Goal: Ask a question: Seek information or help from site administrators or community

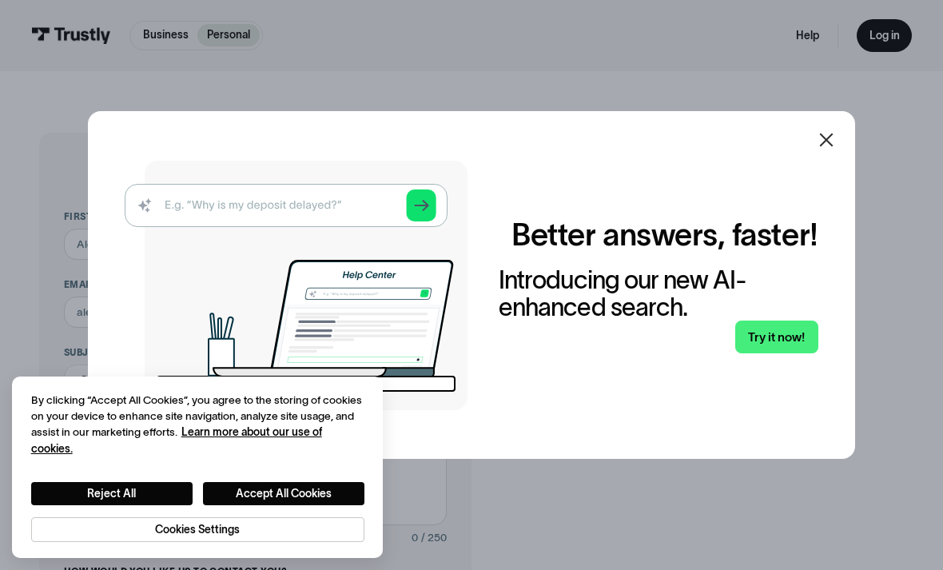
click at [816, 159] on div at bounding box center [826, 140] width 38 height 38
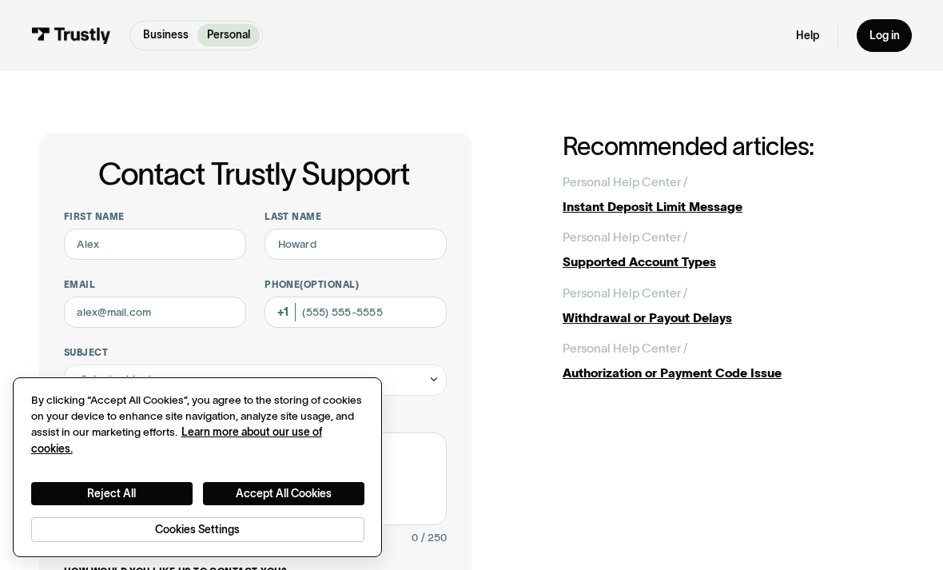
click at [168, 477] on div "Reject All Accept All Cookies Cookies Settings" at bounding box center [197, 499] width 333 height 85
click at [192, 497] on button "Reject All" at bounding box center [111, 493] width 161 height 23
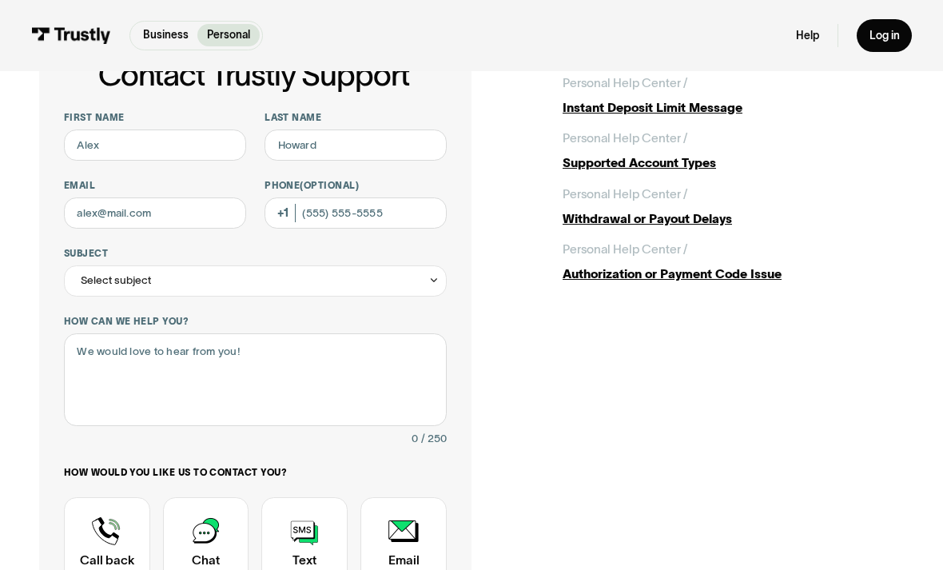
scroll to position [95, 0]
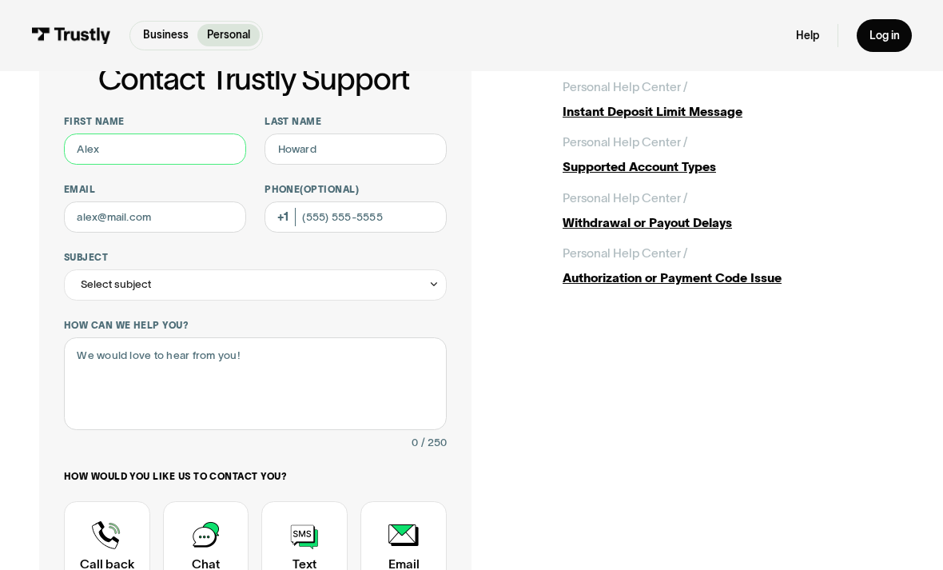
click at [189, 147] on input "First name" at bounding box center [155, 148] width 182 height 31
click at [145, 144] on input "First name" at bounding box center [155, 148] width 182 height 31
click at [161, 162] on input "First name" at bounding box center [155, 148] width 182 height 31
click at [176, 157] on input "First name" at bounding box center [155, 148] width 182 height 31
click at [193, 145] on input "First name" at bounding box center [155, 148] width 182 height 31
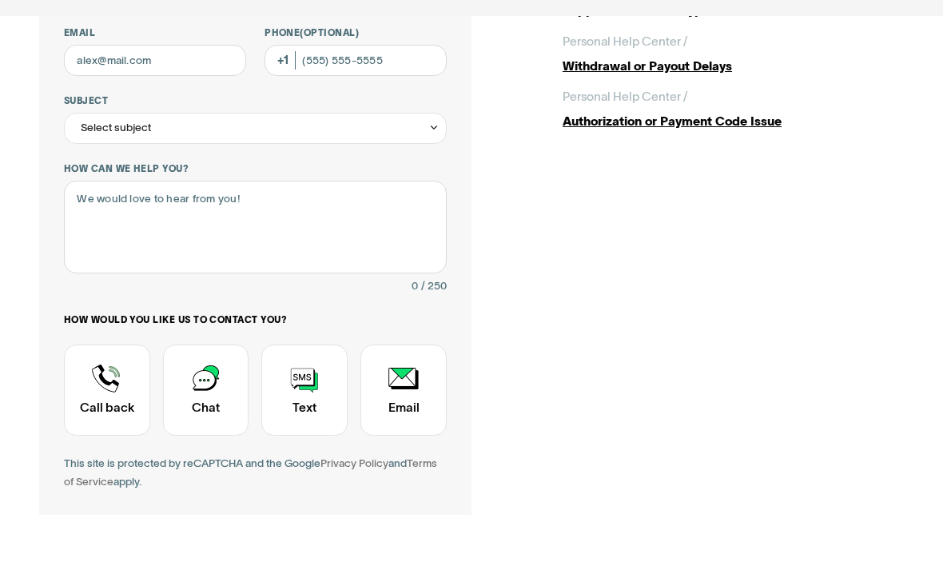
scroll to position [198, 0]
click at [218, 403] on div "Contact Trustly Support" at bounding box center [206, 443] width 86 height 90
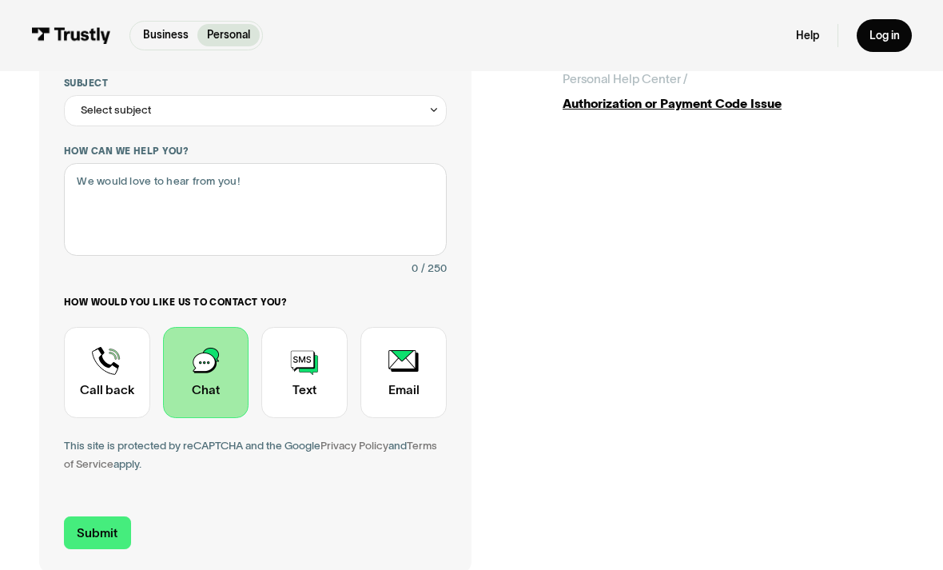
scroll to position [269, 0]
click at [212, 384] on div "Contact Trustly Support" at bounding box center [206, 373] width 86 height 90
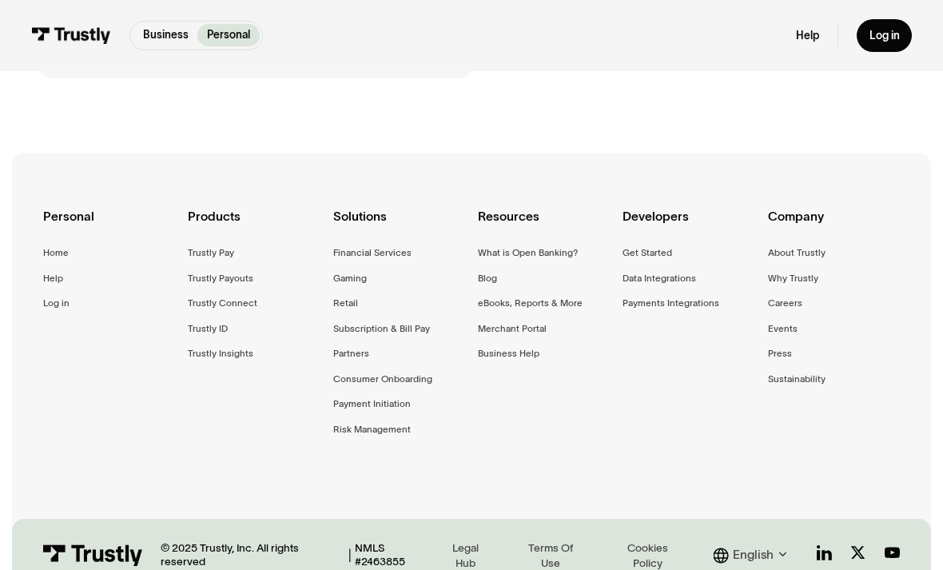
scroll to position [773, 0]
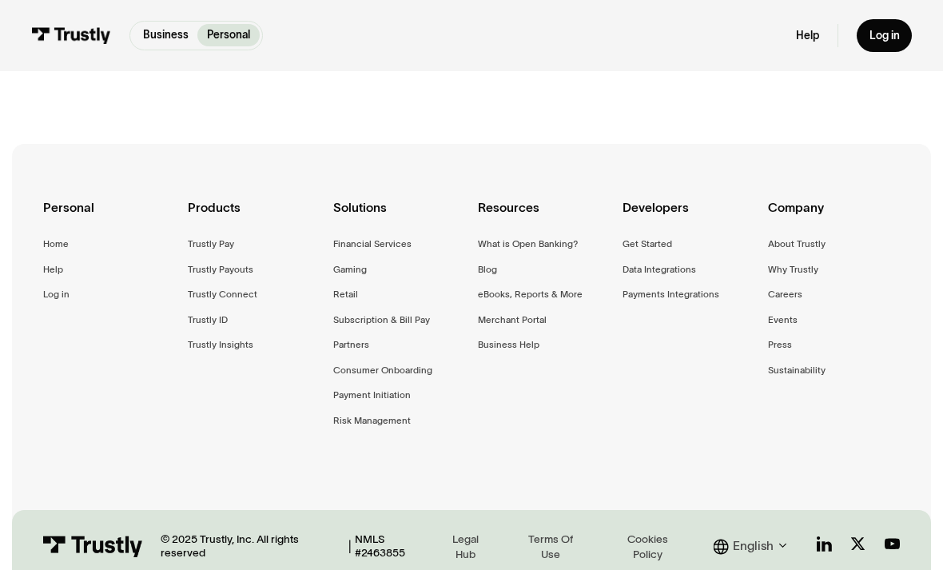
click at [808, 41] on link "Help" at bounding box center [807, 36] width 23 height 14
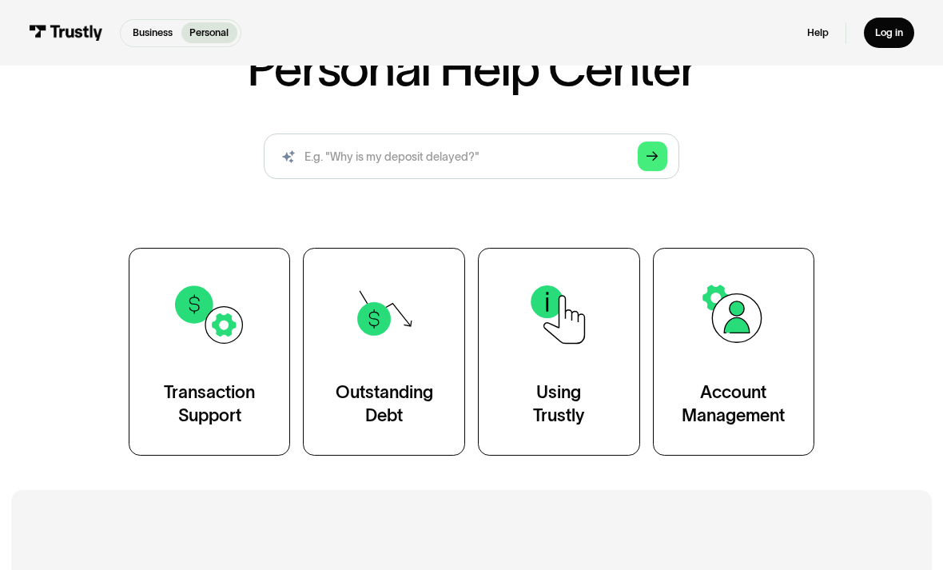
scroll to position [129, 0]
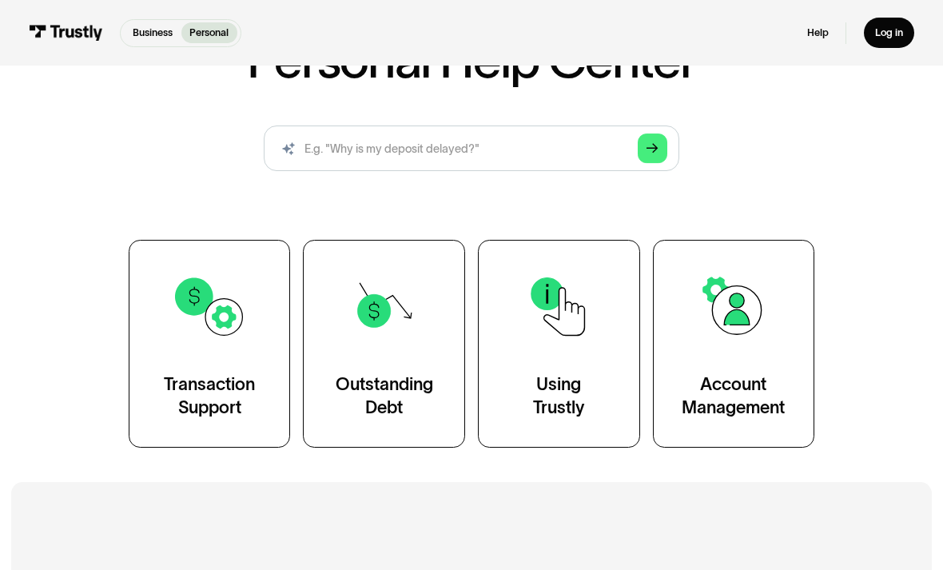
click at [195, 367] on link "Transaction Support" at bounding box center [210, 345] width 162 height 208
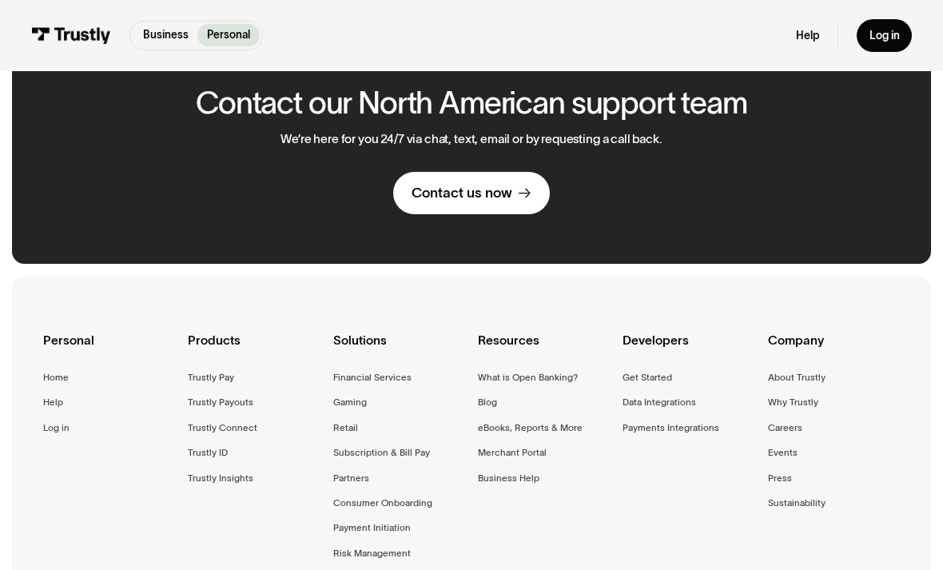
scroll to position [2221, 0]
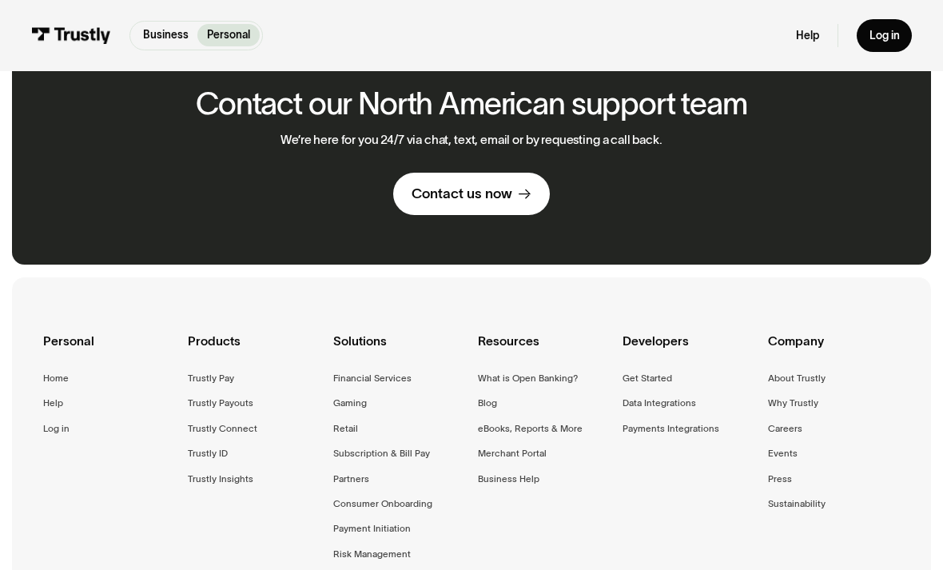
click at [514, 202] on link "Contact us now" at bounding box center [471, 194] width 157 height 43
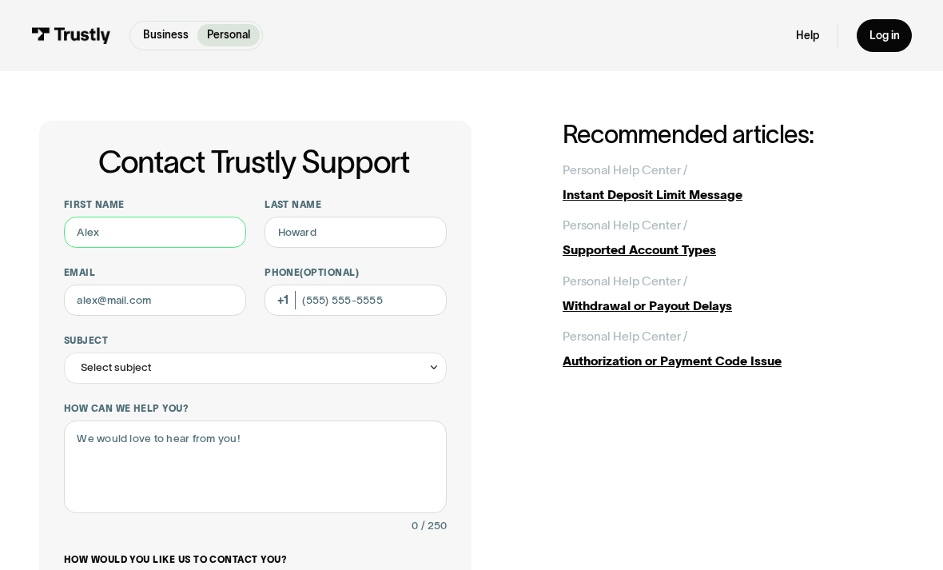
click at [214, 229] on input "First name" at bounding box center [155, 232] width 182 height 31
type input "Kayla"
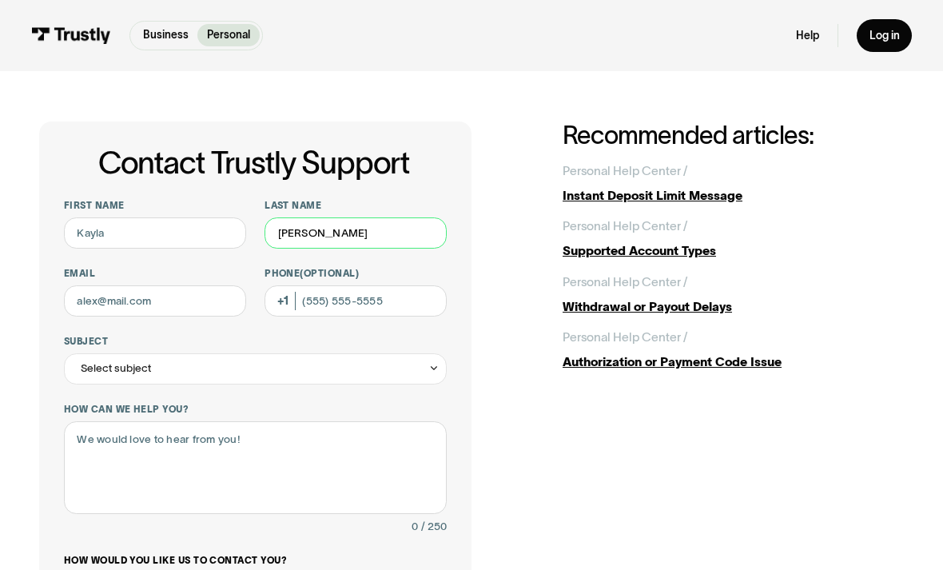
type input "russell"
